Goal: Find specific page/section: Find specific page/section

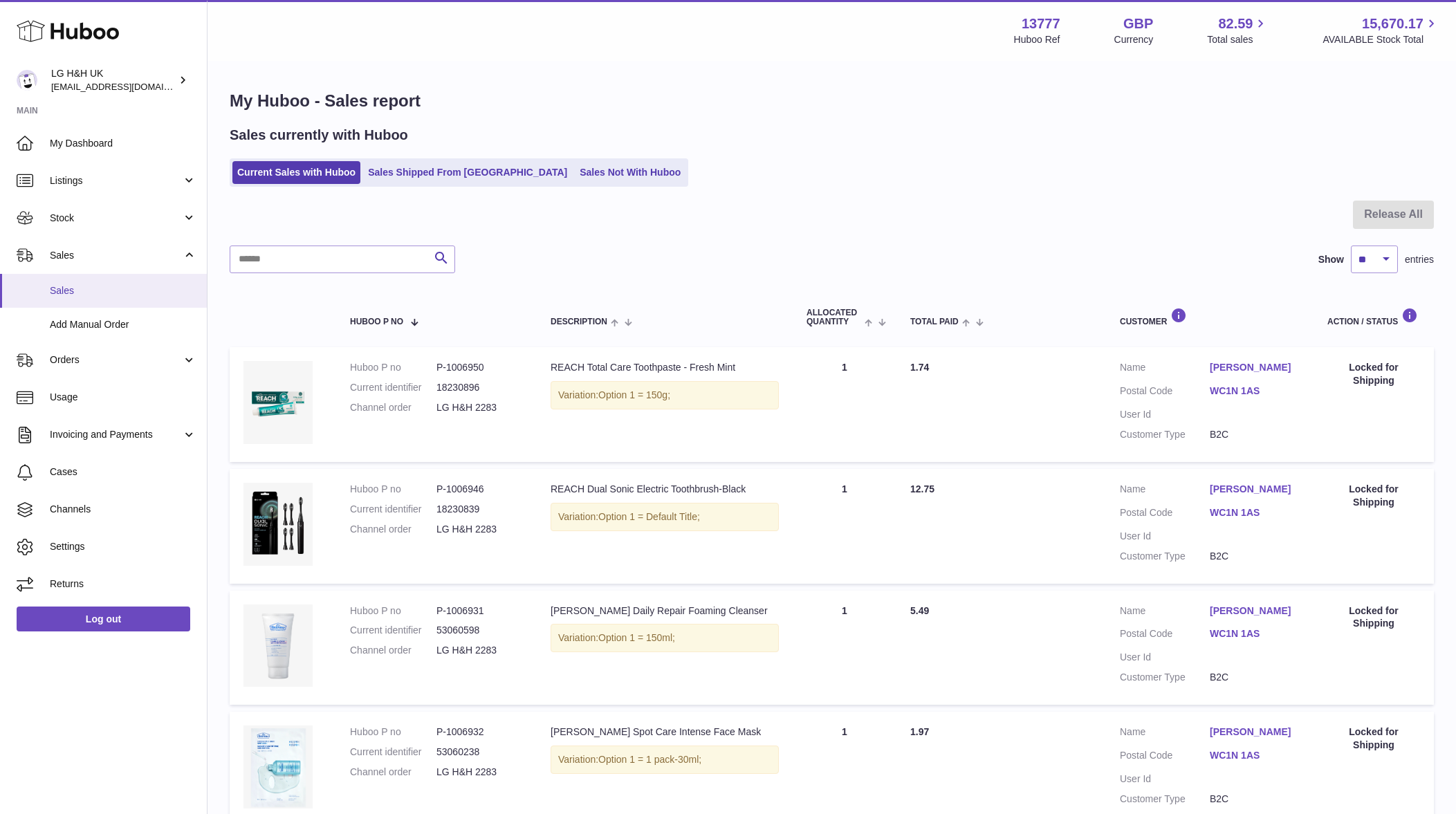
click at [76, 292] on span "Sales" at bounding box center [123, 291] width 147 height 13
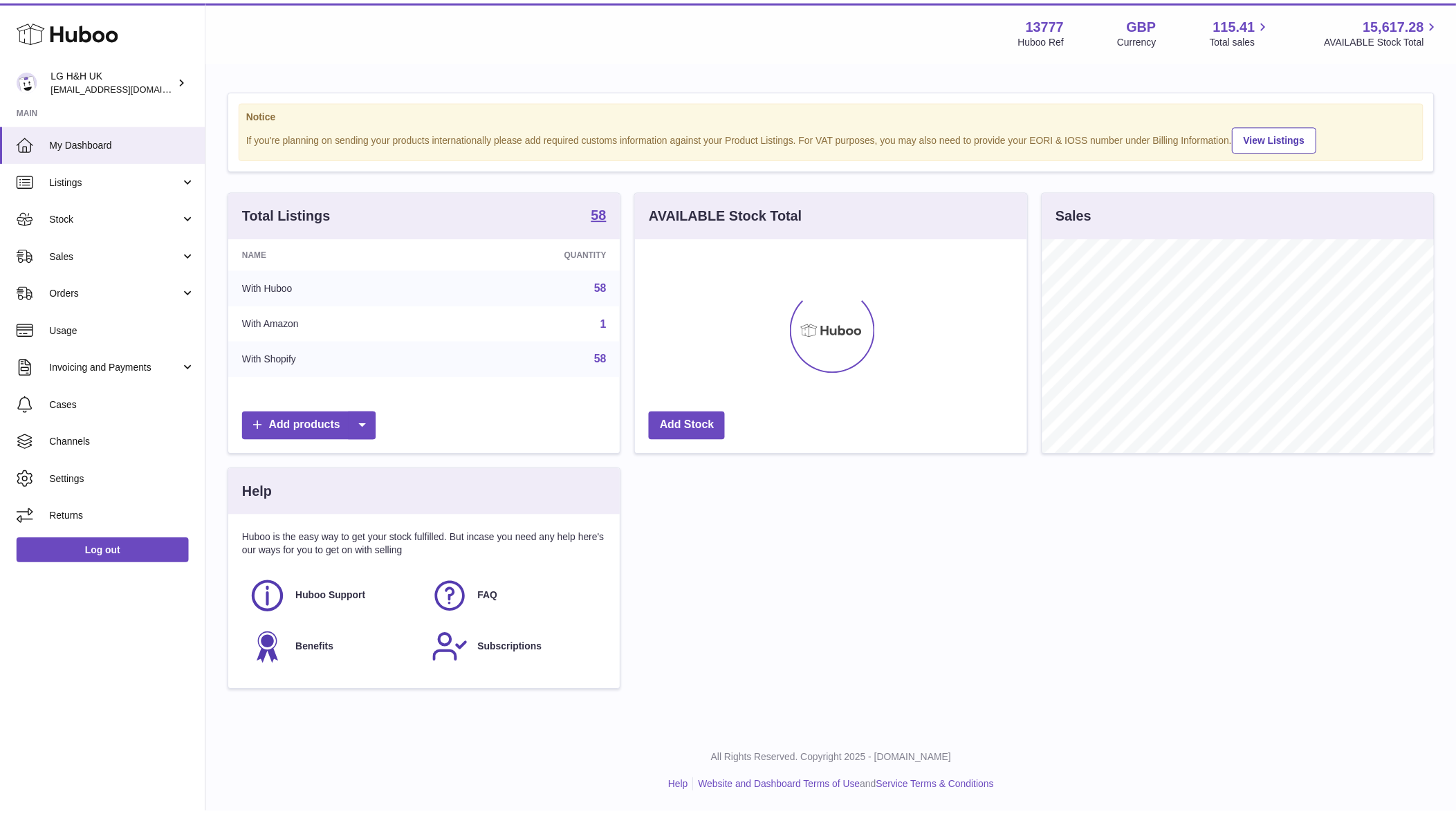
scroll to position [216, 391]
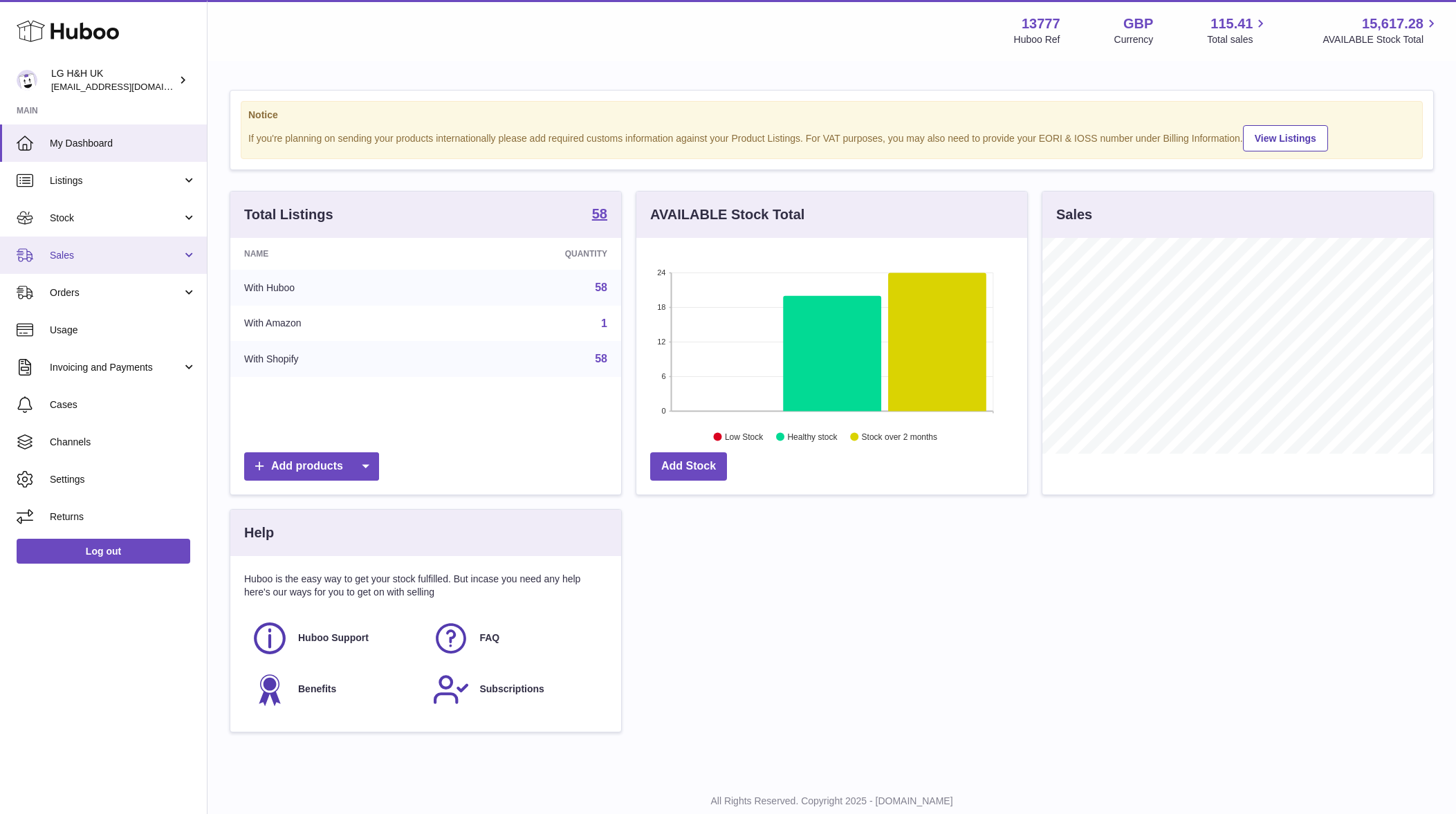
click at [42, 268] on link "Sales" at bounding box center [104, 255] width 207 height 37
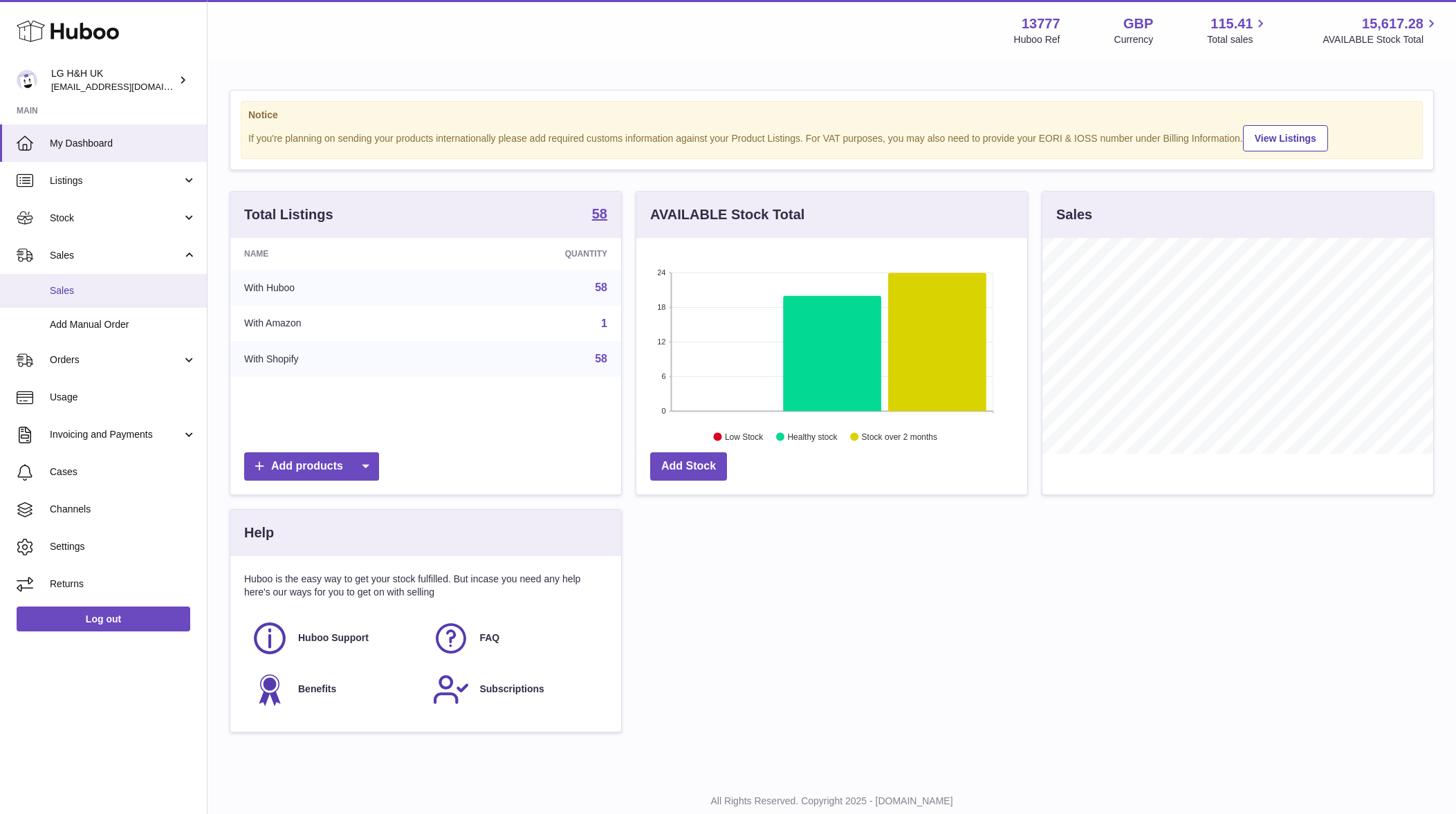
click at [54, 284] on span "Sales" at bounding box center [123, 291] width 147 height 13
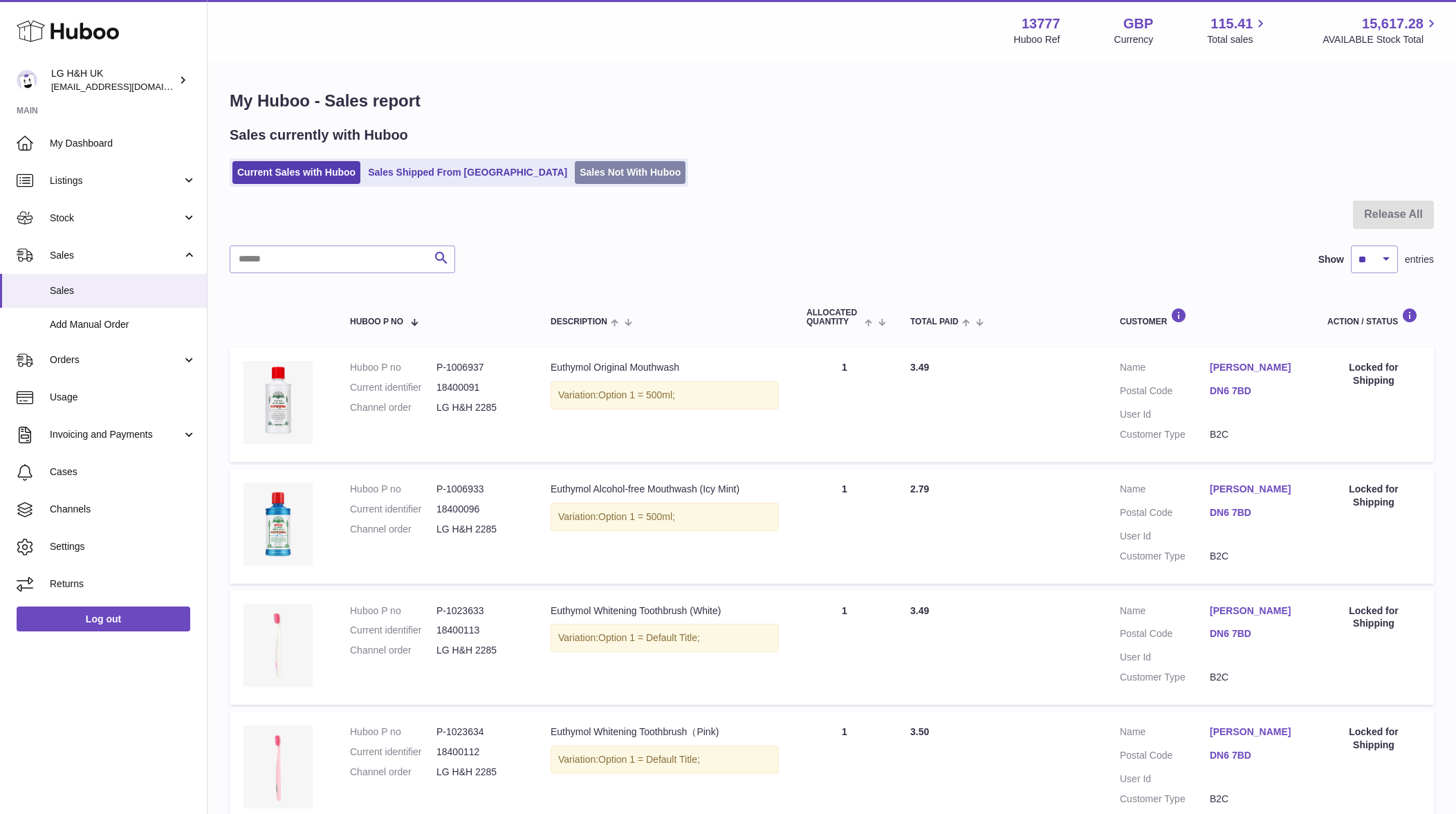
click at [575, 180] on link "Sales Not With Huboo" at bounding box center [630, 172] width 111 height 23
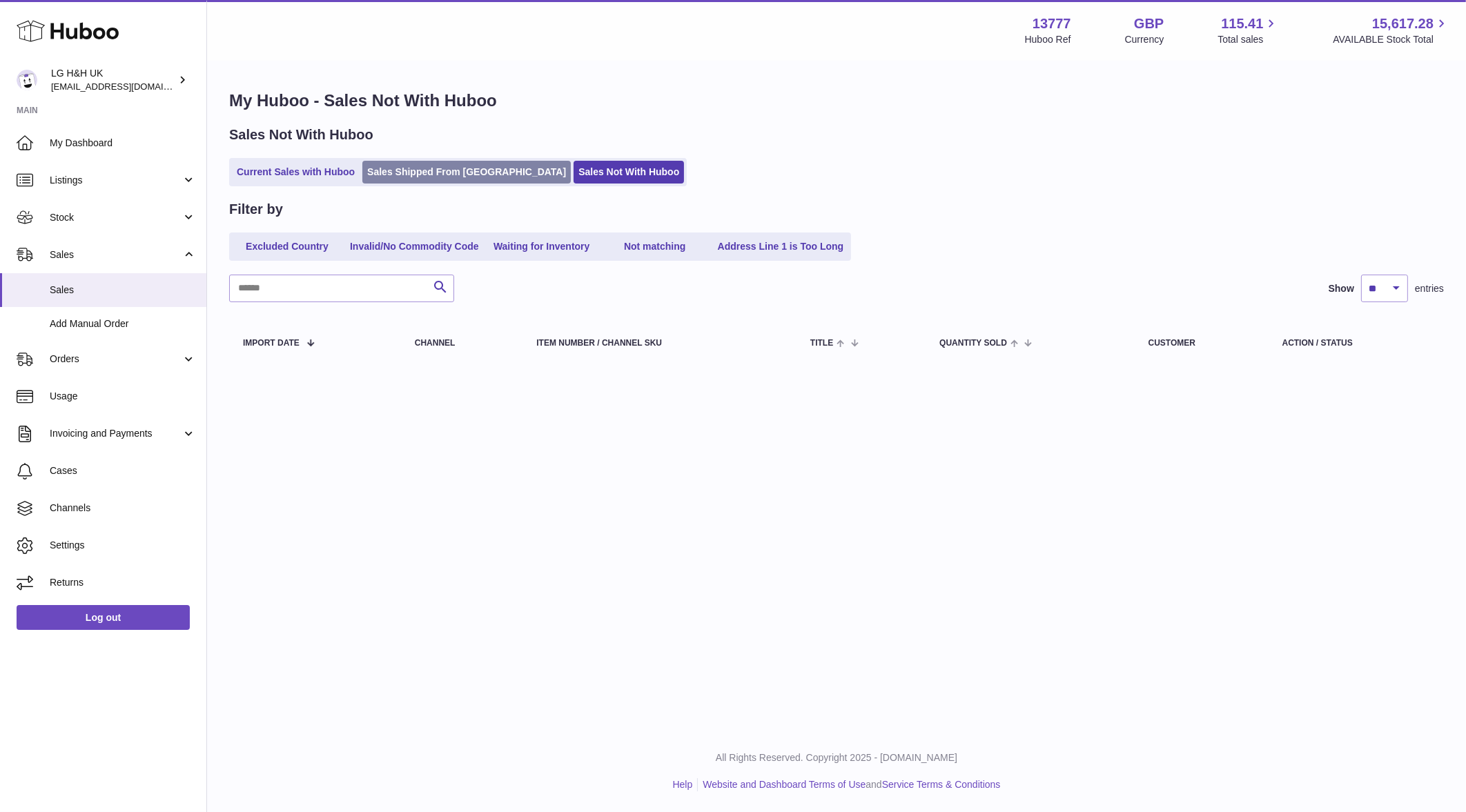
click at [443, 179] on link "Sales Shipped From [GEOGRAPHIC_DATA]" at bounding box center [467, 171] width 208 height 23
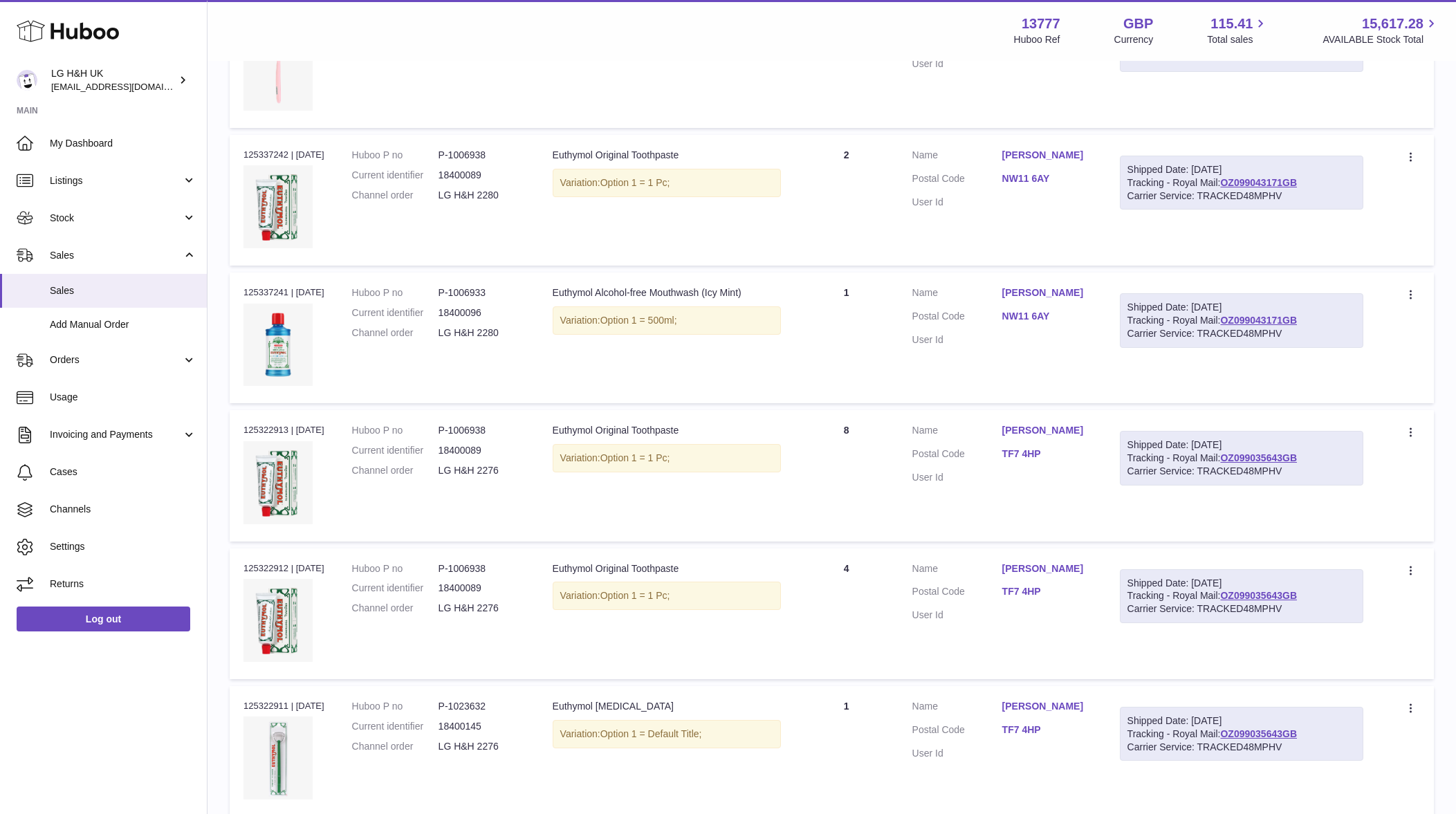
scroll to position [639, 0]
